Goal: Information Seeking & Learning: Learn about a topic

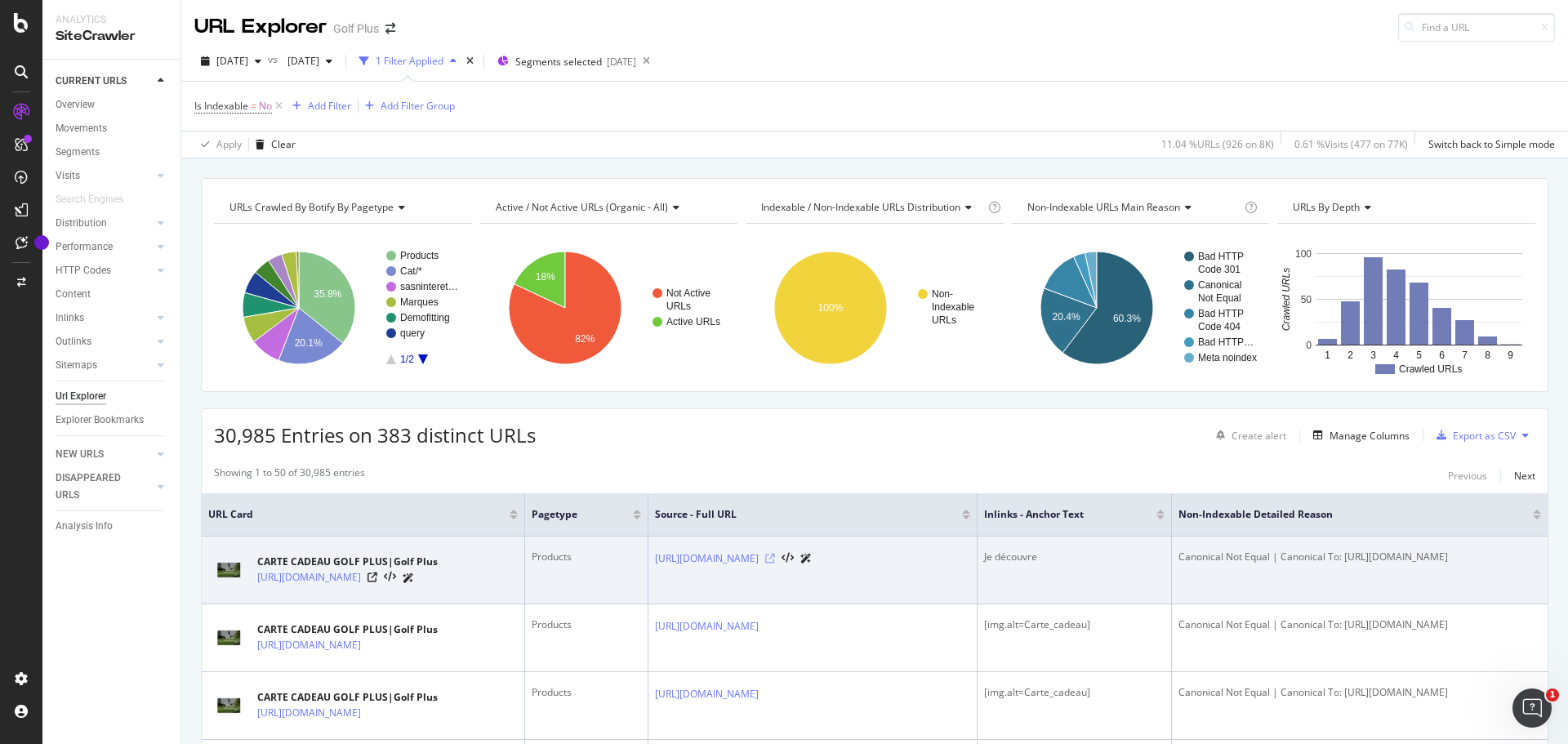
click at [775, 556] on icon at bounding box center [770, 558] width 10 height 10
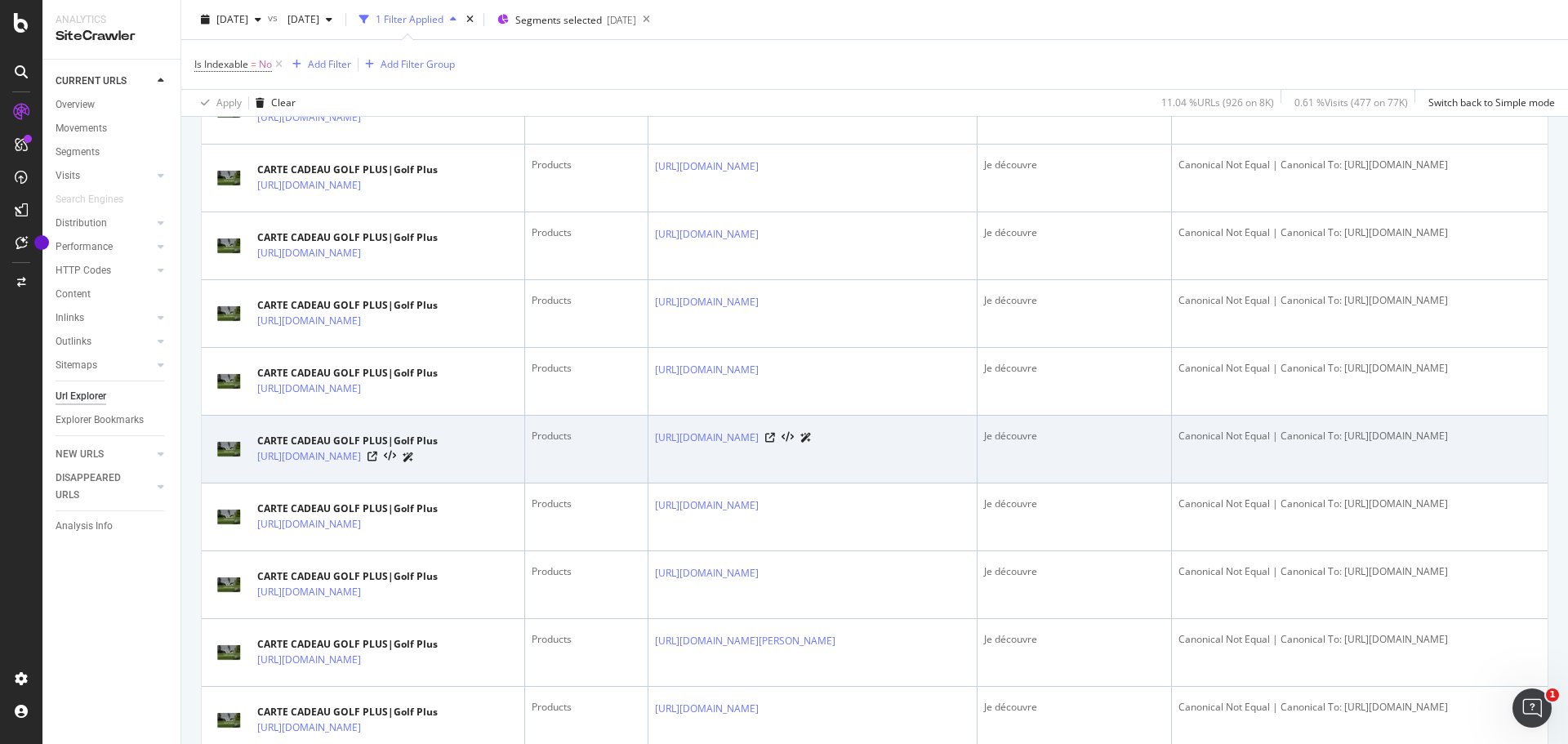
scroll to position [3288, 0]
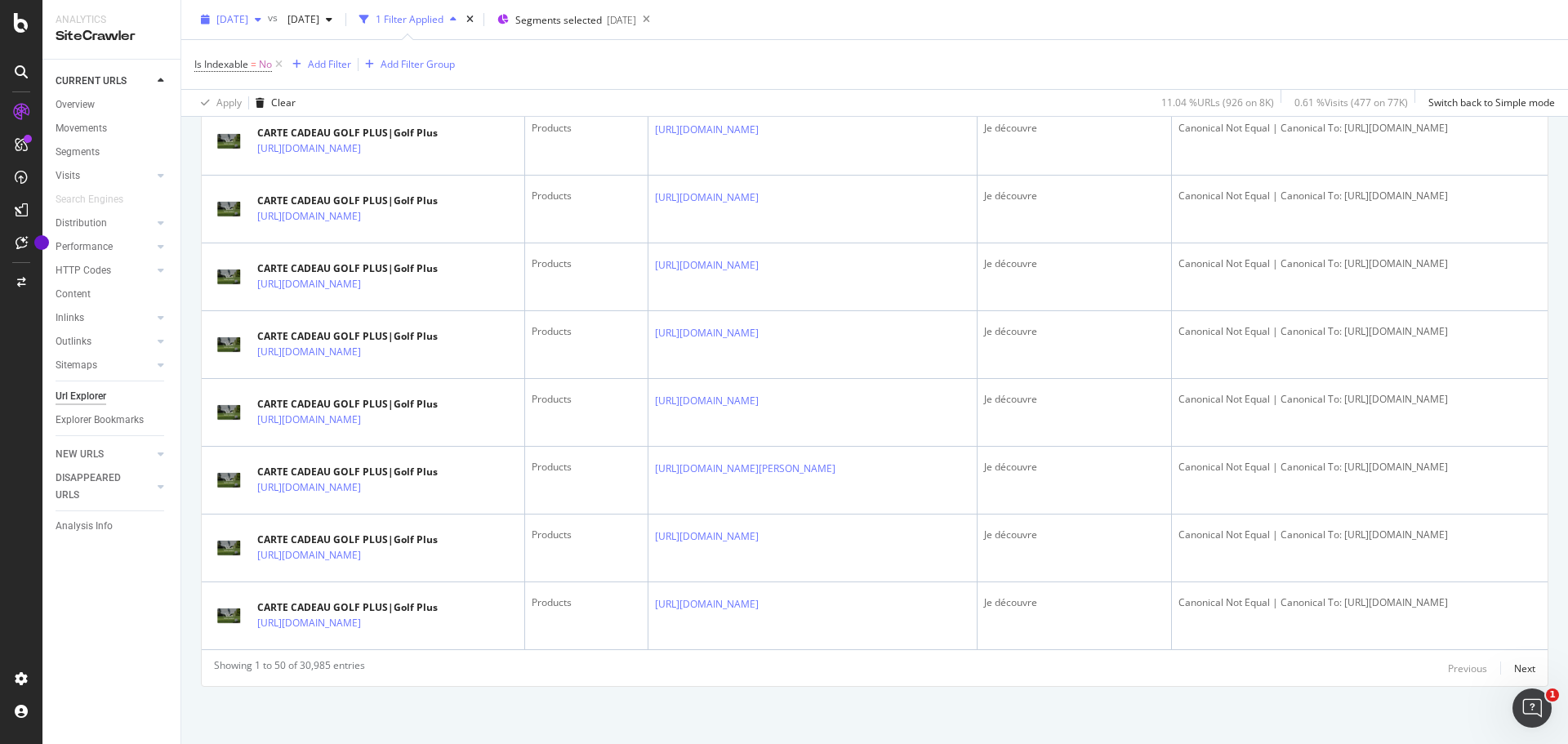
click at [248, 25] on span "[DATE]" at bounding box center [232, 19] width 32 height 14
click at [319, 24] on span "[DATE]" at bounding box center [300, 19] width 39 height 14
click at [248, 19] on span "[DATE]" at bounding box center [232, 19] width 32 height 14
click at [335, 81] on div "8.5K URLs" at bounding box center [341, 78] width 45 height 14
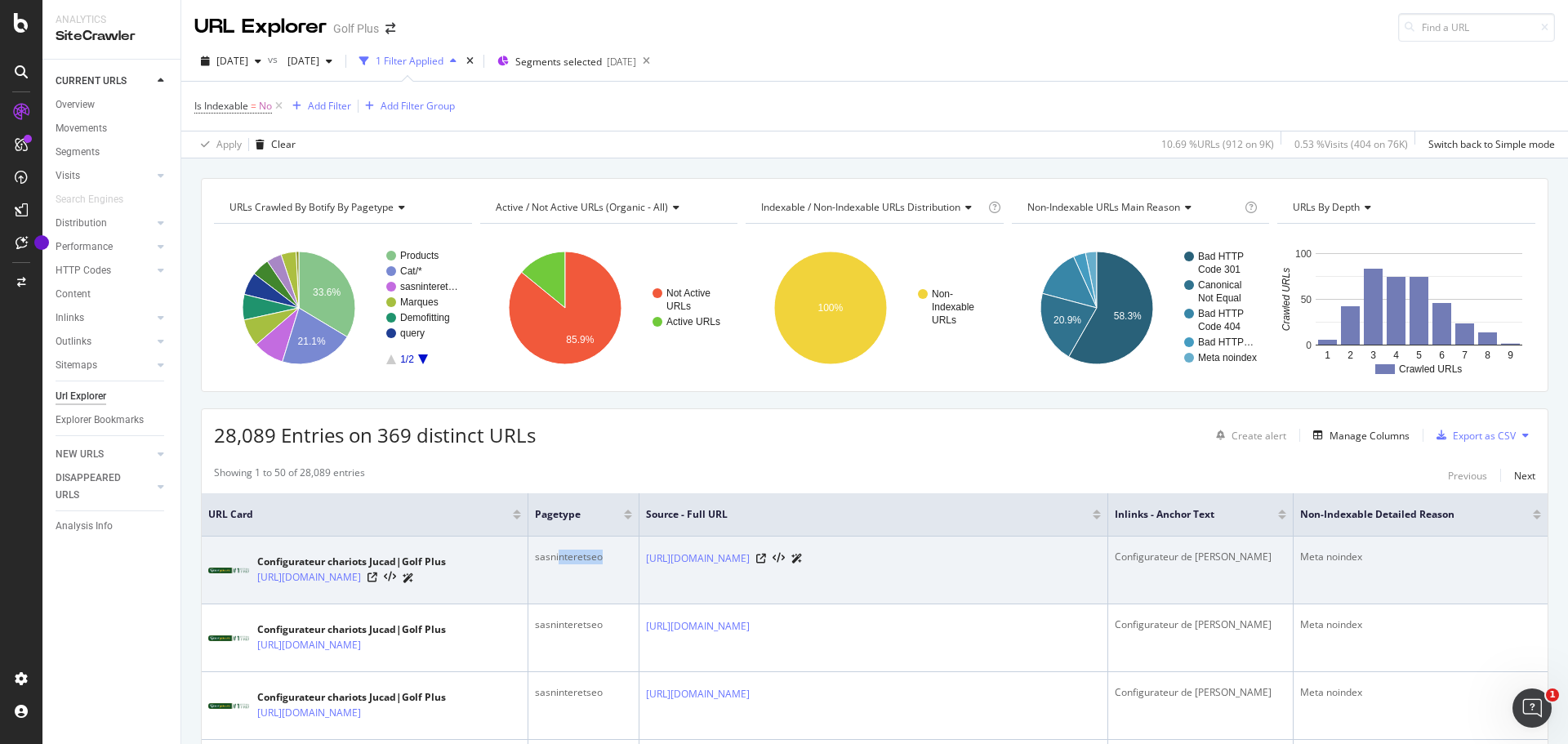
drag, startPoint x: 560, startPoint y: 557, endPoint x: 615, endPoint y: 565, distance: 55.6
click at [615, 565] on div "sasninteretseo" at bounding box center [583, 556] width 97 height 14
click at [610, 564] on div "sasninteretseo" at bounding box center [583, 556] width 97 height 14
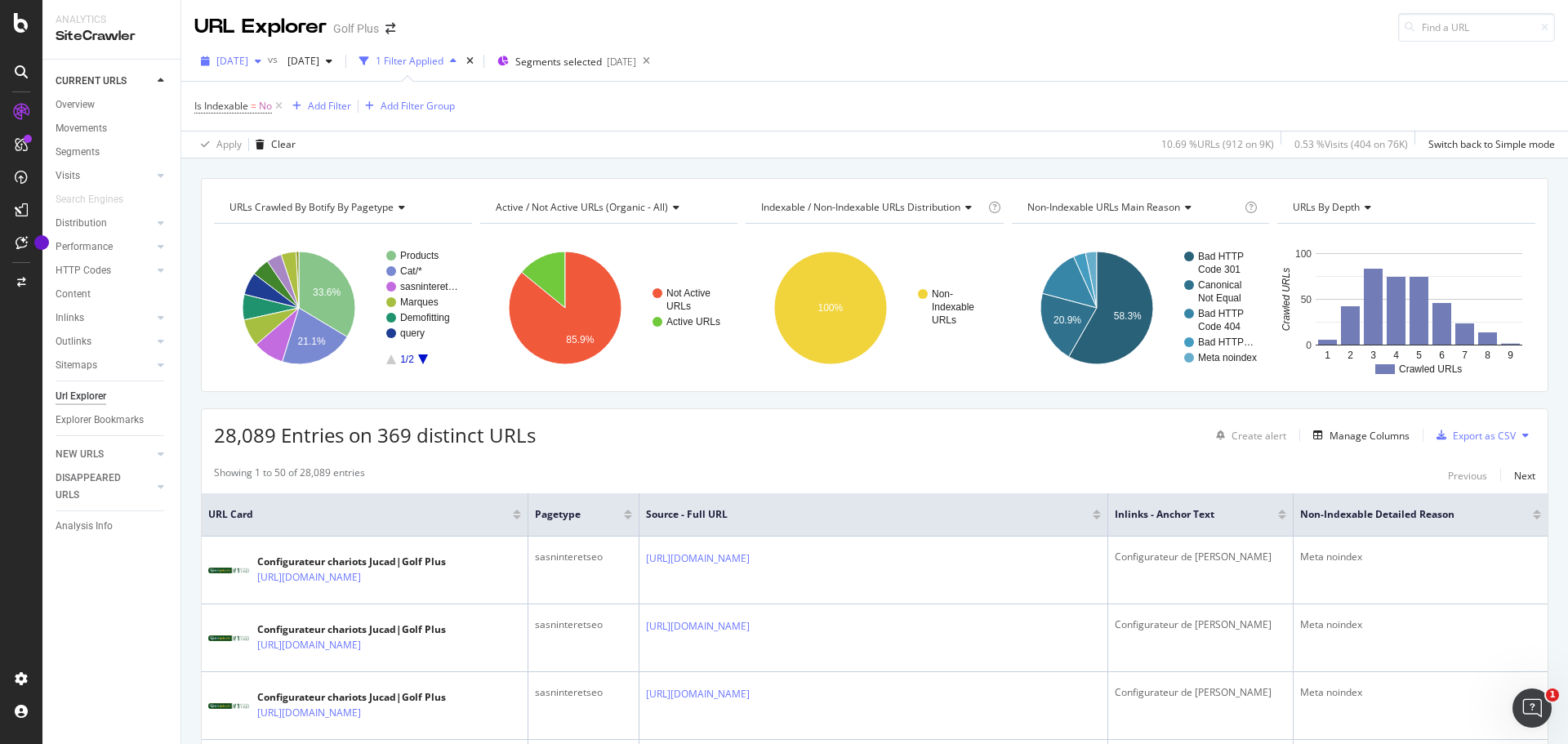
click at [248, 60] on span "2025 Sep. 26th" at bounding box center [232, 60] width 32 height 14
click at [566, 147] on div "Apply Clear 10.69 % URLs ( 912 on 9K ) 0.53 % Visits ( 404 on 76K ) Switch back…" at bounding box center [875, 144] width 1387 height 27
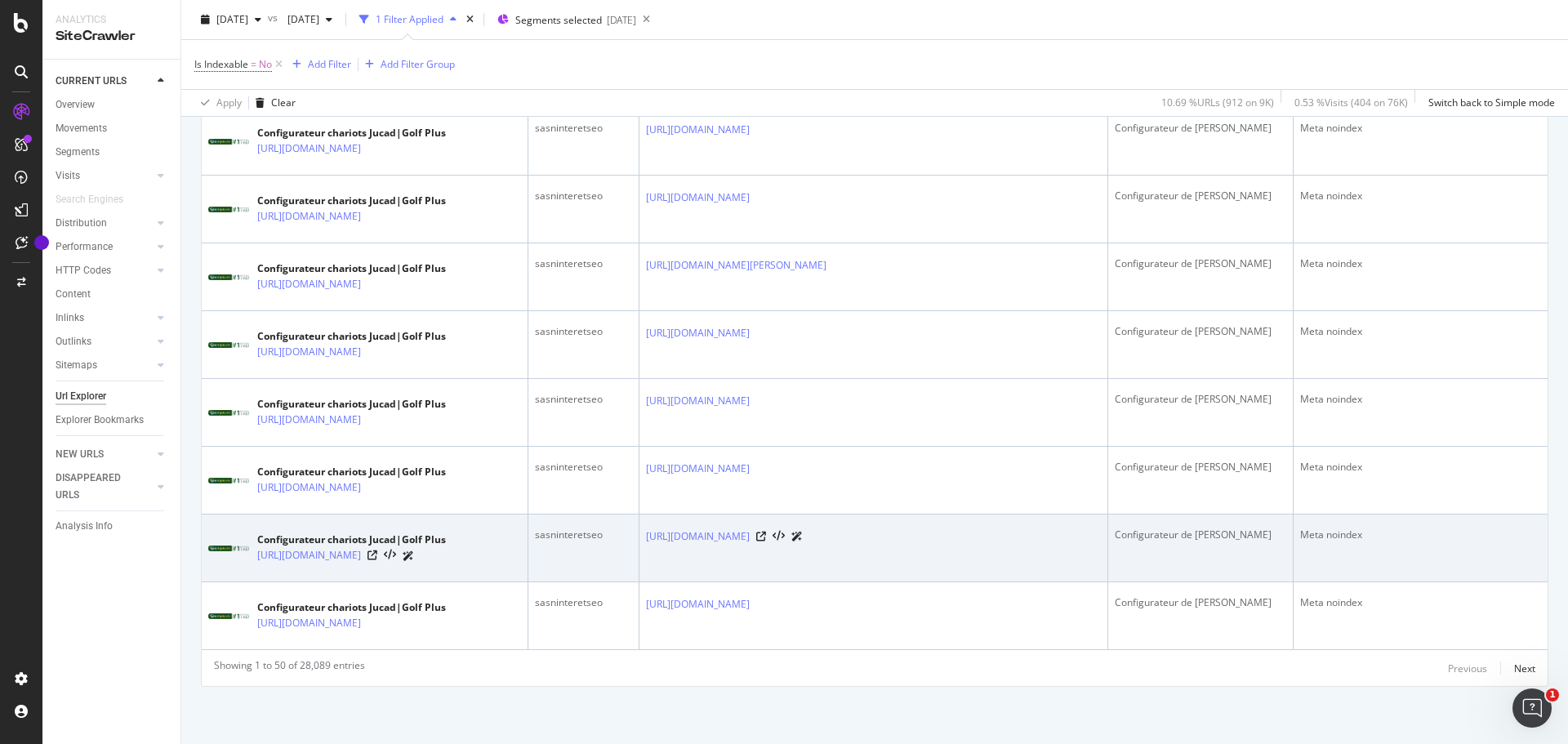
scroll to position [3603, 0]
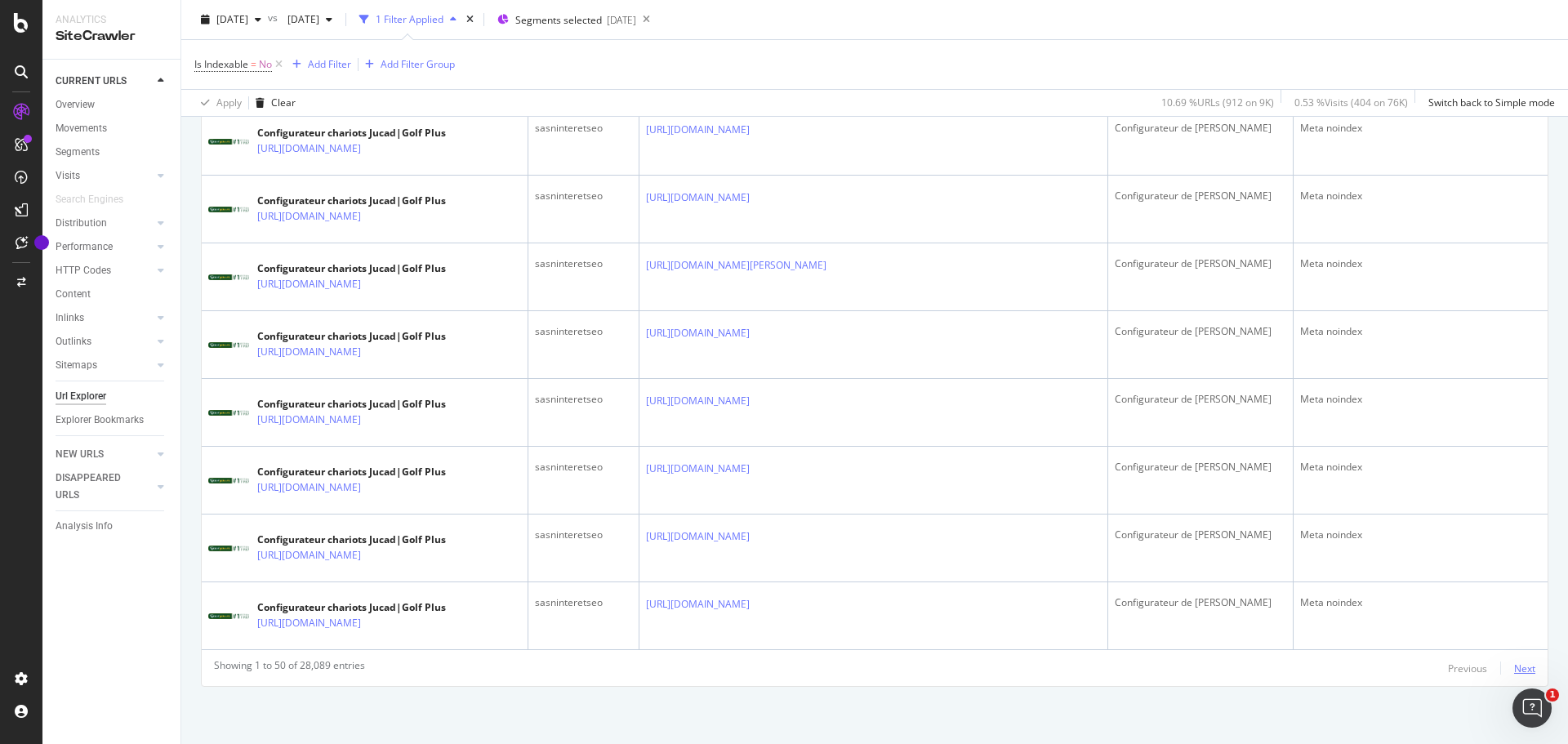
click at [1514, 674] on div "Next" at bounding box center [1525, 668] width 22 height 14
click at [1514, 662] on div "Next" at bounding box center [1525, 668] width 22 height 14
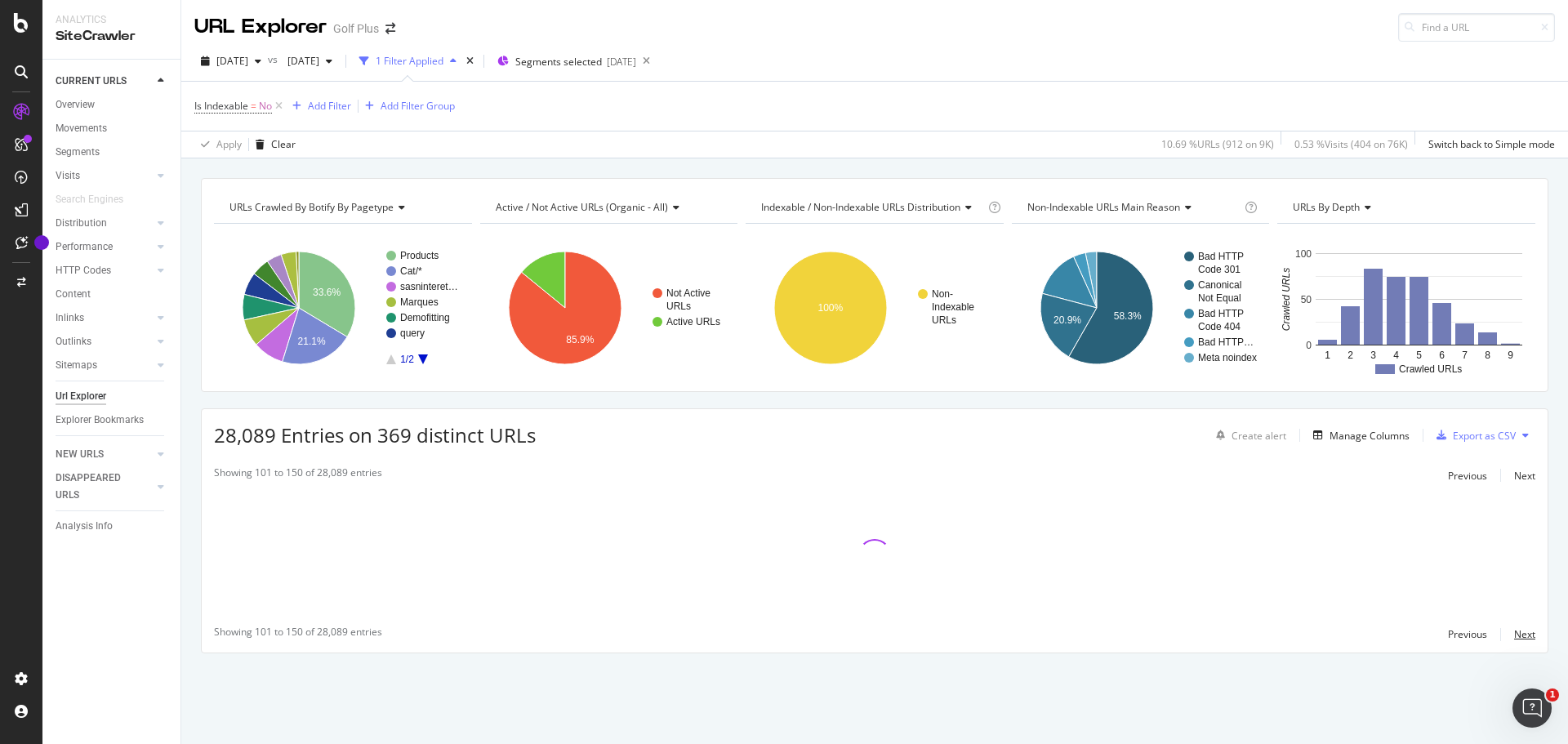
scroll to position [0, 0]
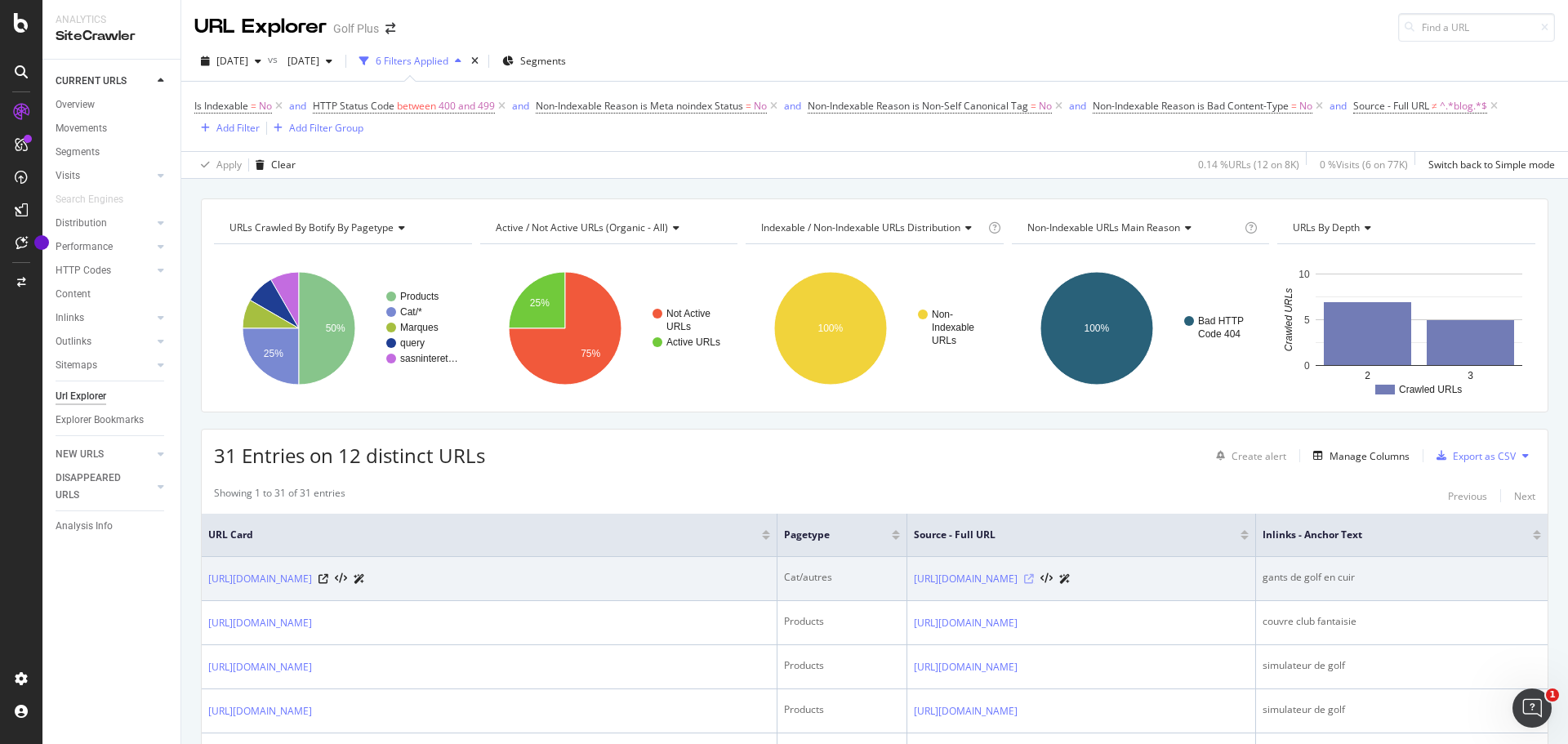
click at [1024, 567] on icon at bounding box center [1029, 579] width 10 height 10
click at [328, 567] on icon at bounding box center [323, 579] width 10 height 10
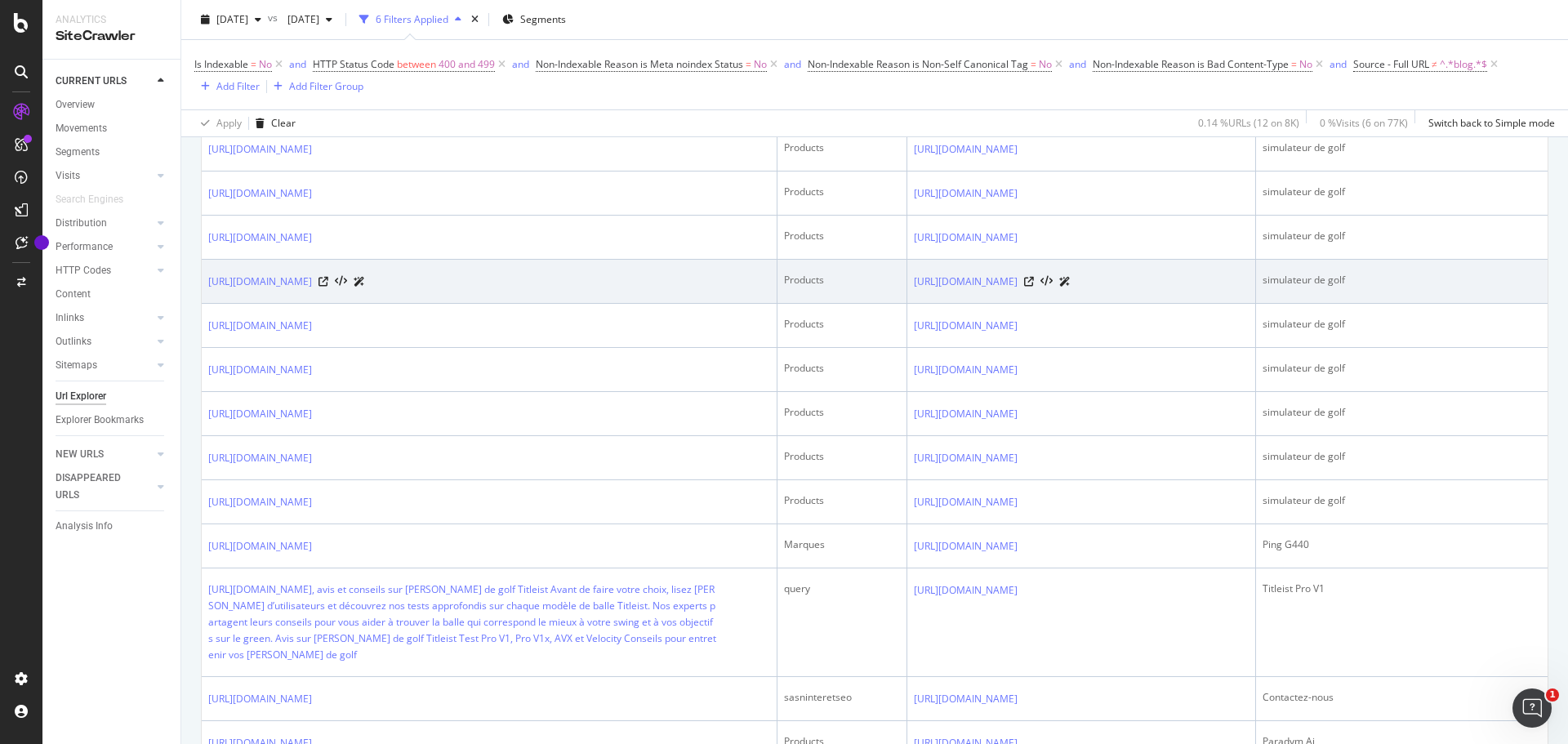
scroll to position [980, 0]
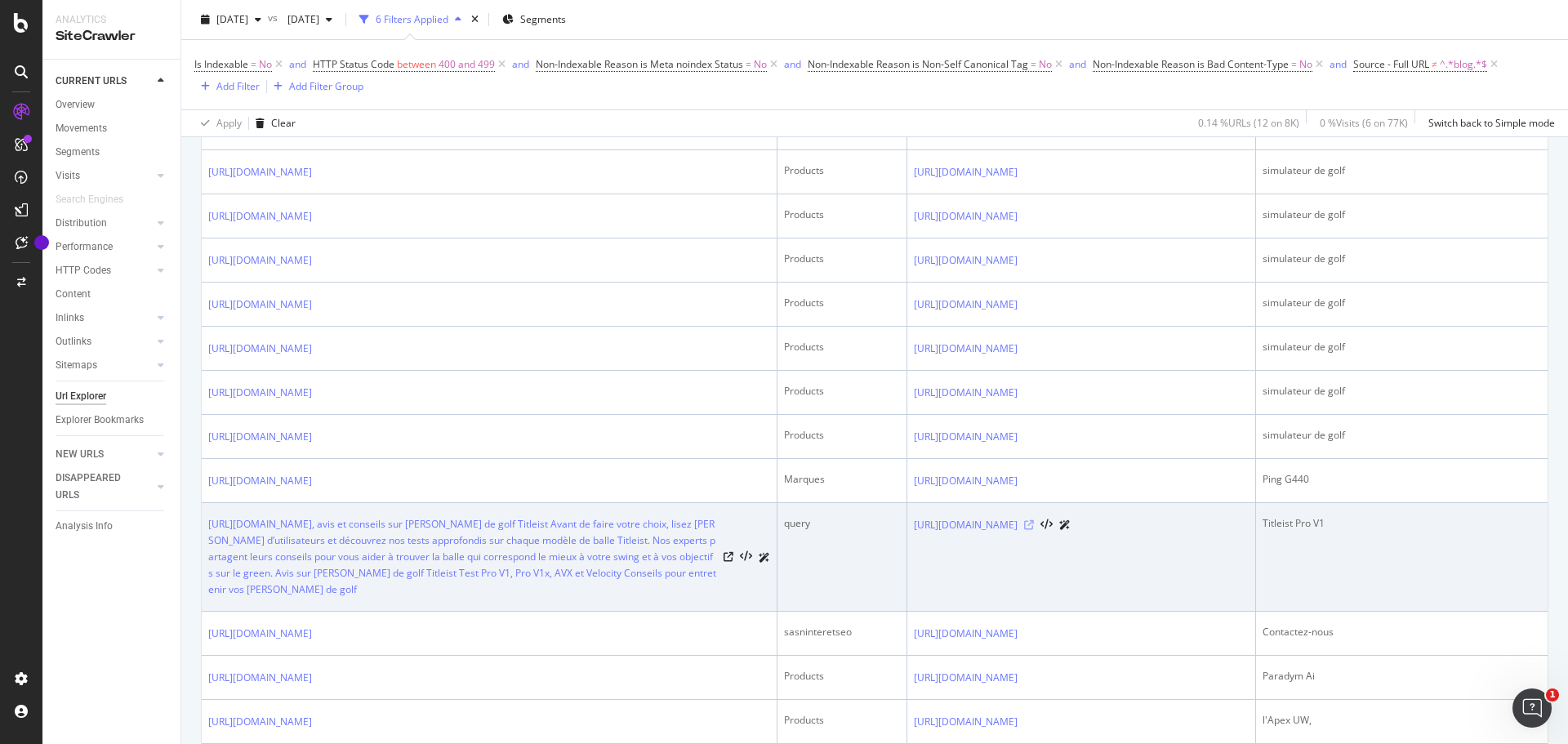
click at [1024, 525] on icon at bounding box center [1029, 525] width 10 height 10
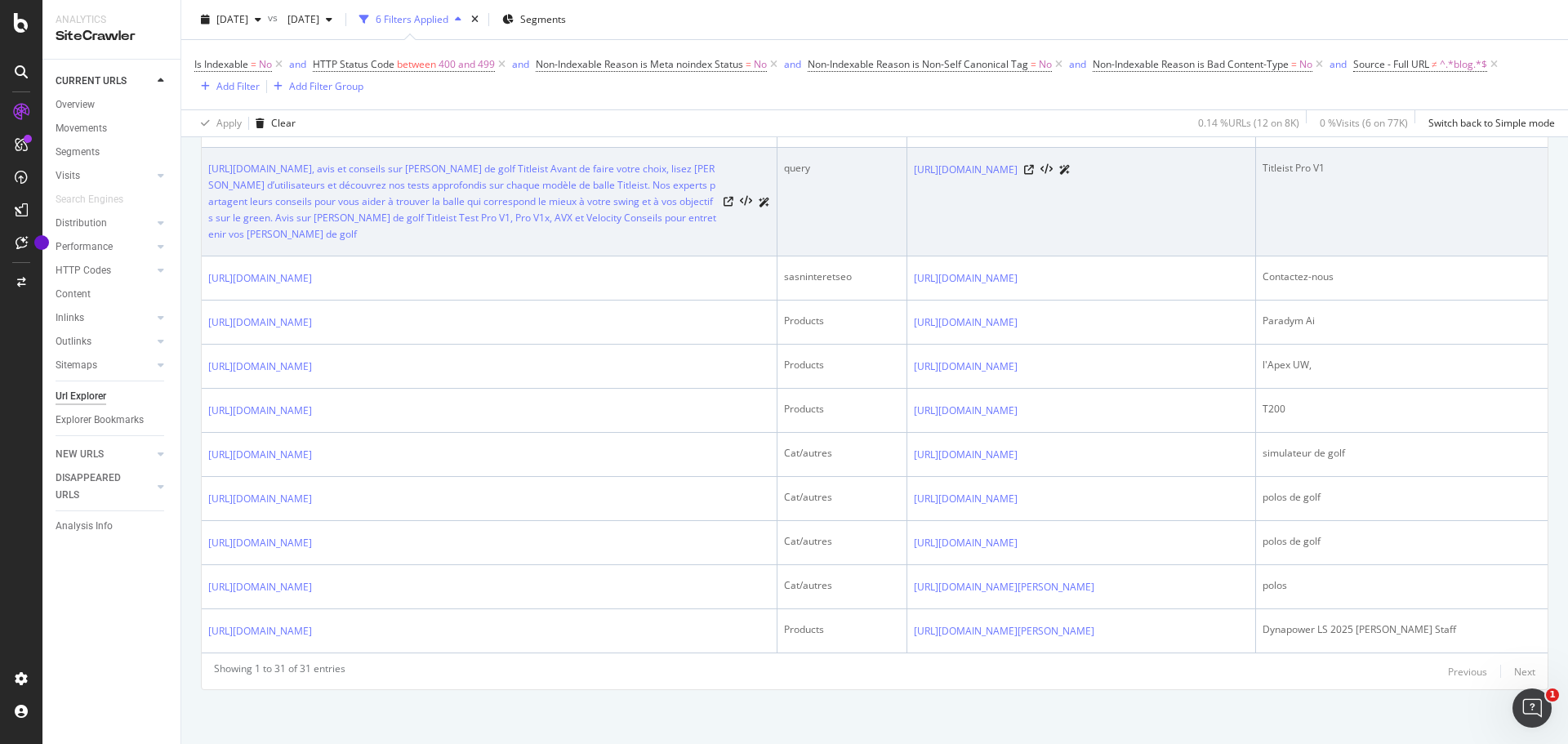
scroll to position [1338, 0]
